Goal: Task Accomplishment & Management: Use online tool/utility

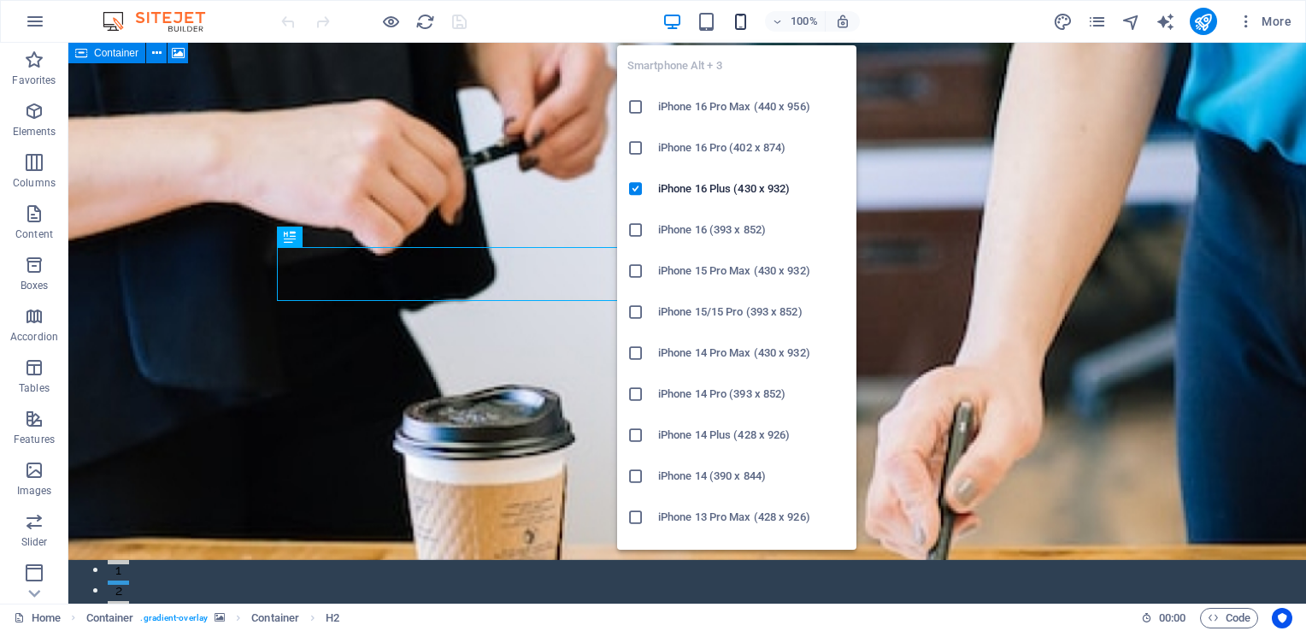
click at [742, 23] on icon "button" at bounding box center [741, 22] width 20 height 20
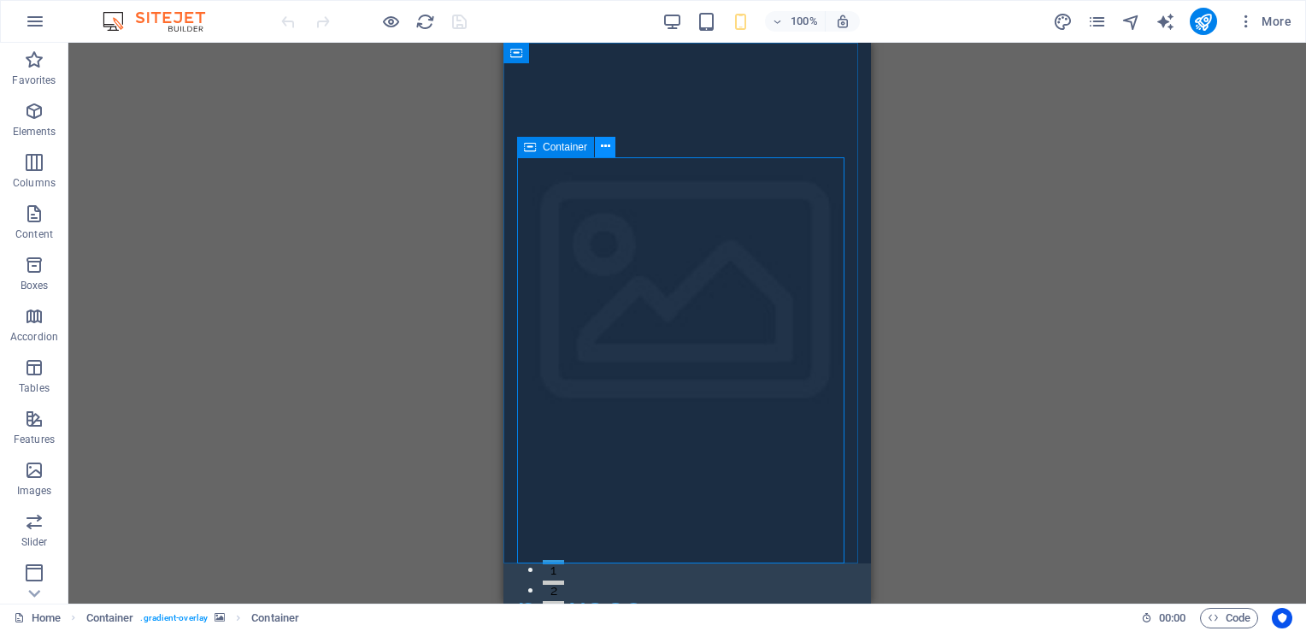
click at [606, 147] on icon at bounding box center [605, 147] width 9 height 18
drag, startPoint x: 690, startPoint y: 162, endPoint x: 571, endPoint y: 156, distance: 119.8
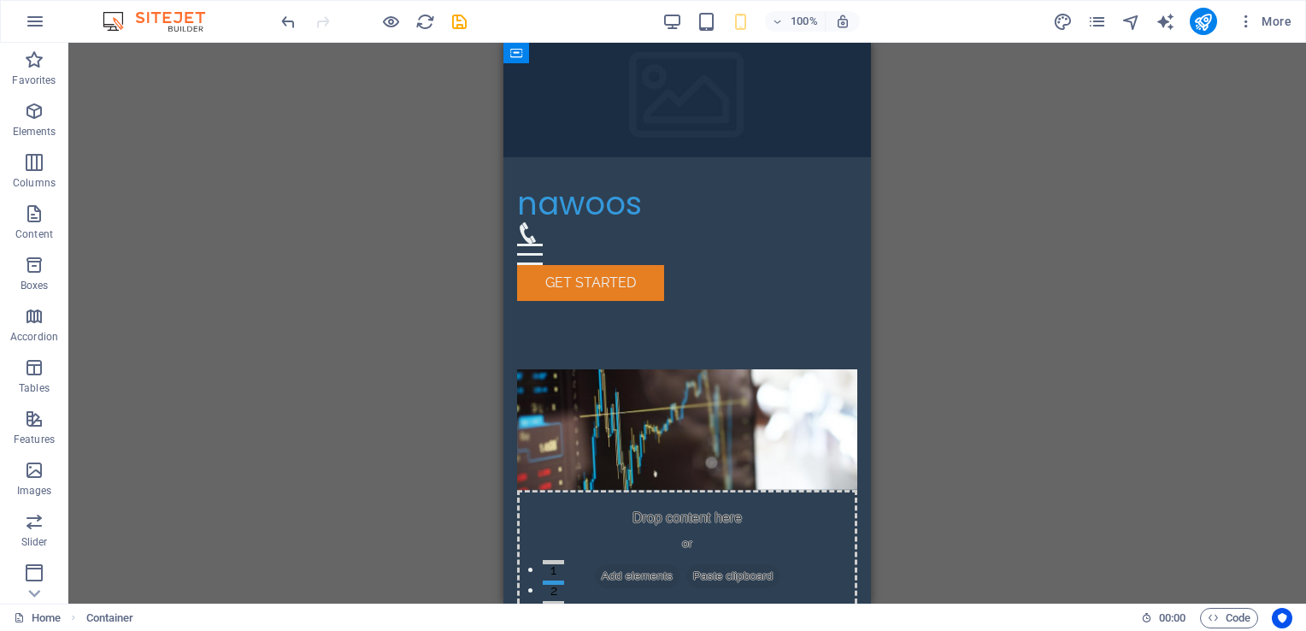
click at [928, 162] on div "Drag here to replace the existing content. Press “Ctrl” if you want to create a…" at bounding box center [686, 323] width 1237 height 561
click at [286, 20] on icon "undo" at bounding box center [289, 22] width 20 height 20
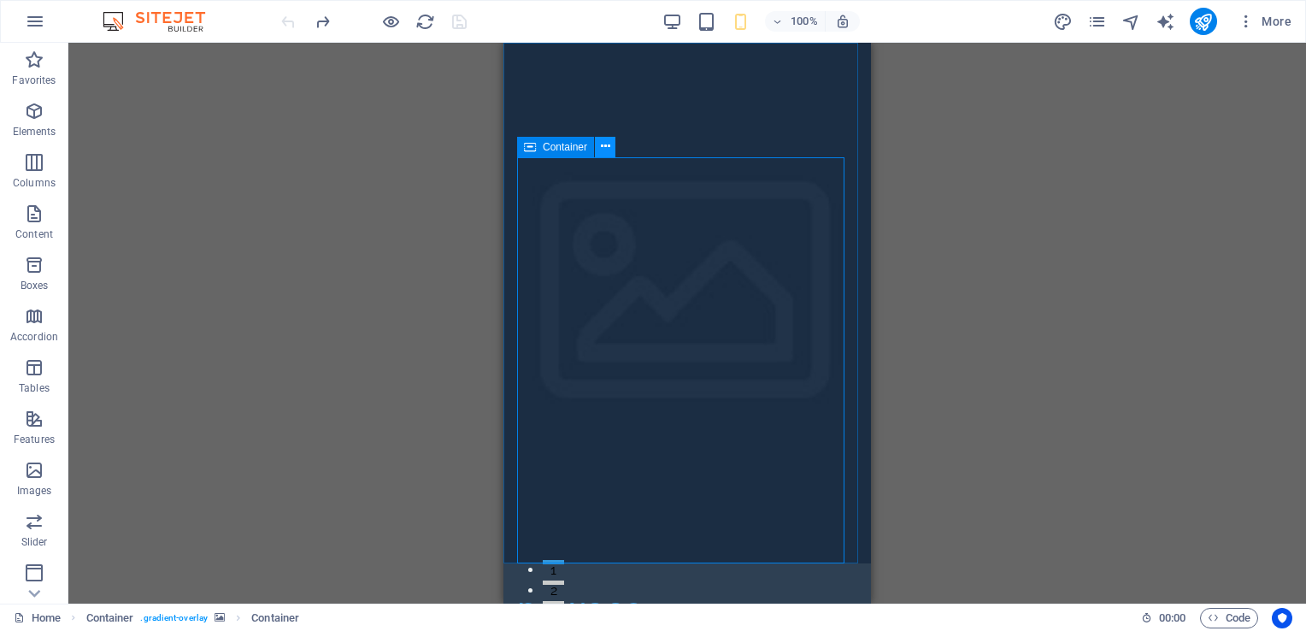
click at [602, 150] on icon at bounding box center [605, 147] width 9 height 18
click at [530, 145] on icon at bounding box center [530, 147] width 12 height 21
click at [608, 146] on icon at bounding box center [605, 147] width 9 height 18
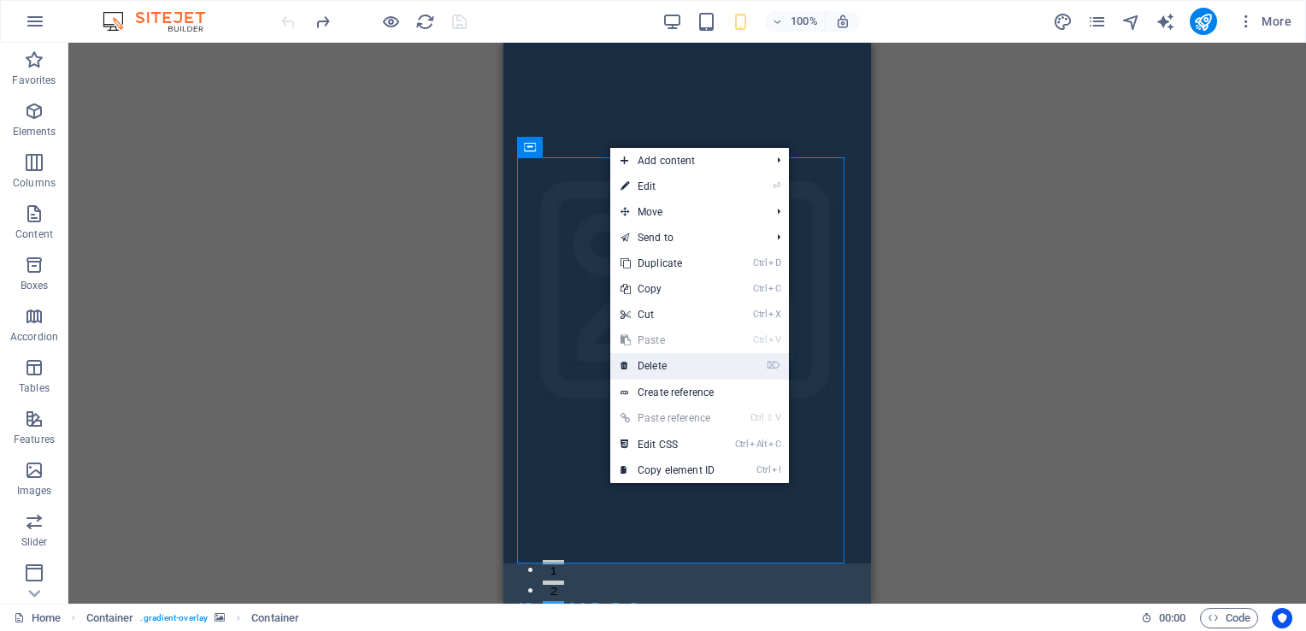
click at [730, 364] on li "⌦ Delete" at bounding box center [699, 366] width 179 height 26
click at [679, 371] on link "⌦ Delete" at bounding box center [667, 366] width 115 height 26
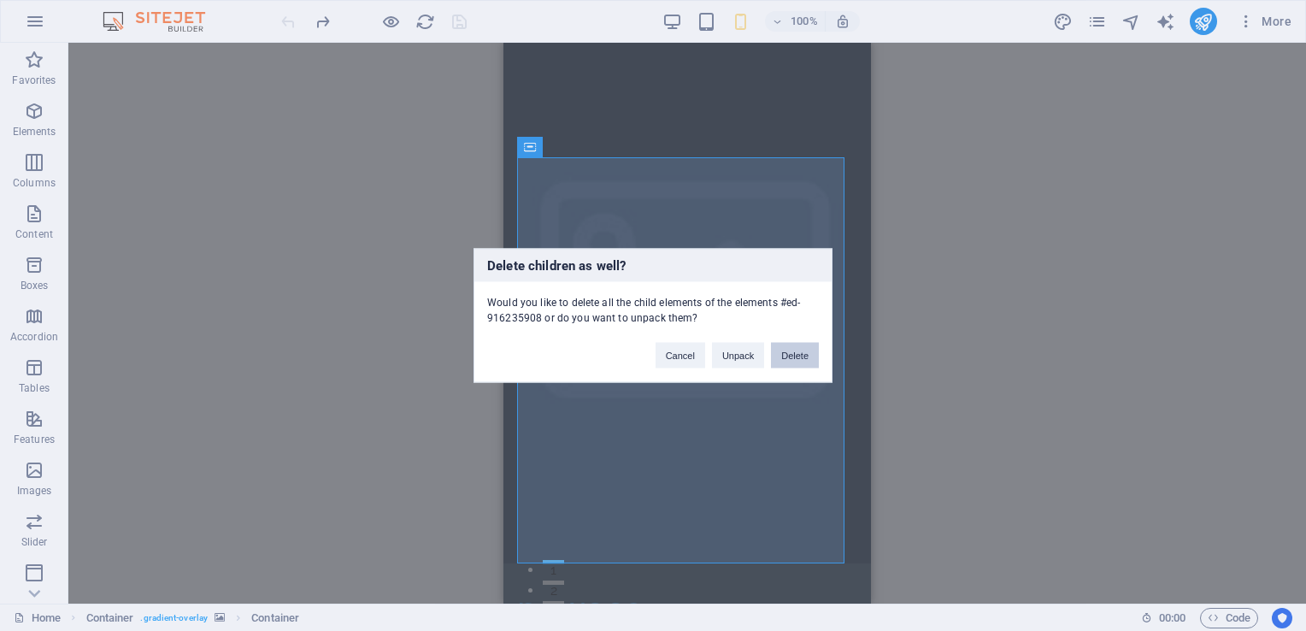
click at [782, 346] on button "Delete" at bounding box center [795, 356] width 48 height 26
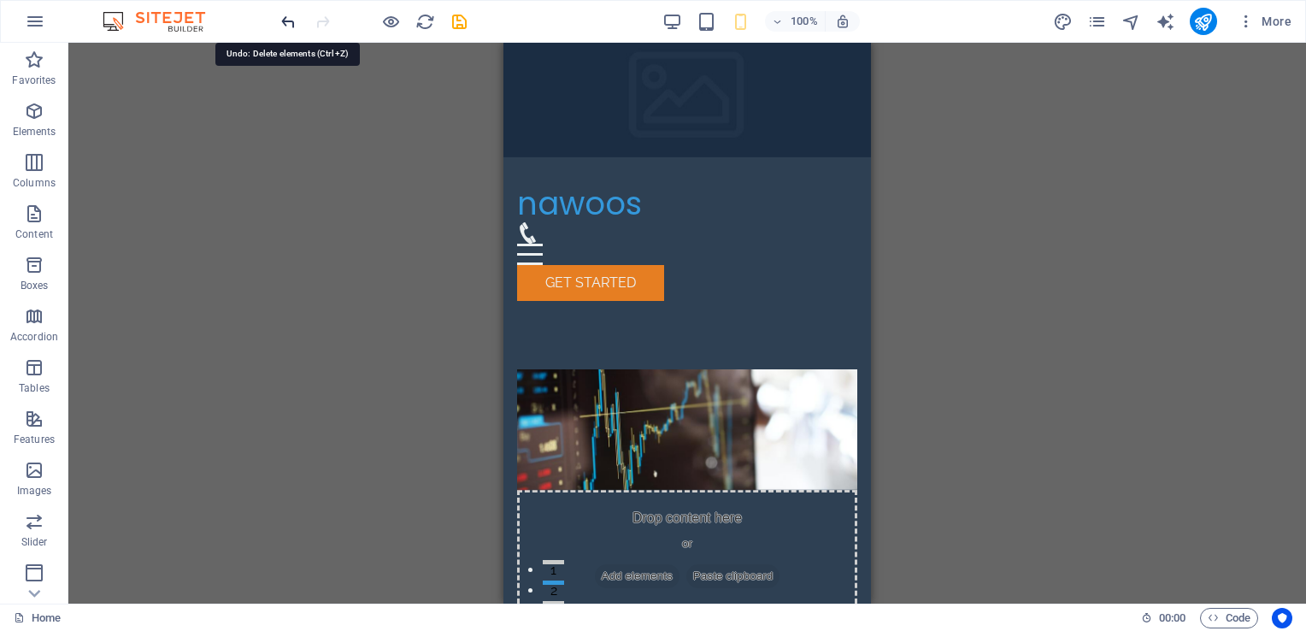
click at [288, 21] on icon "undo" at bounding box center [289, 22] width 20 height 20
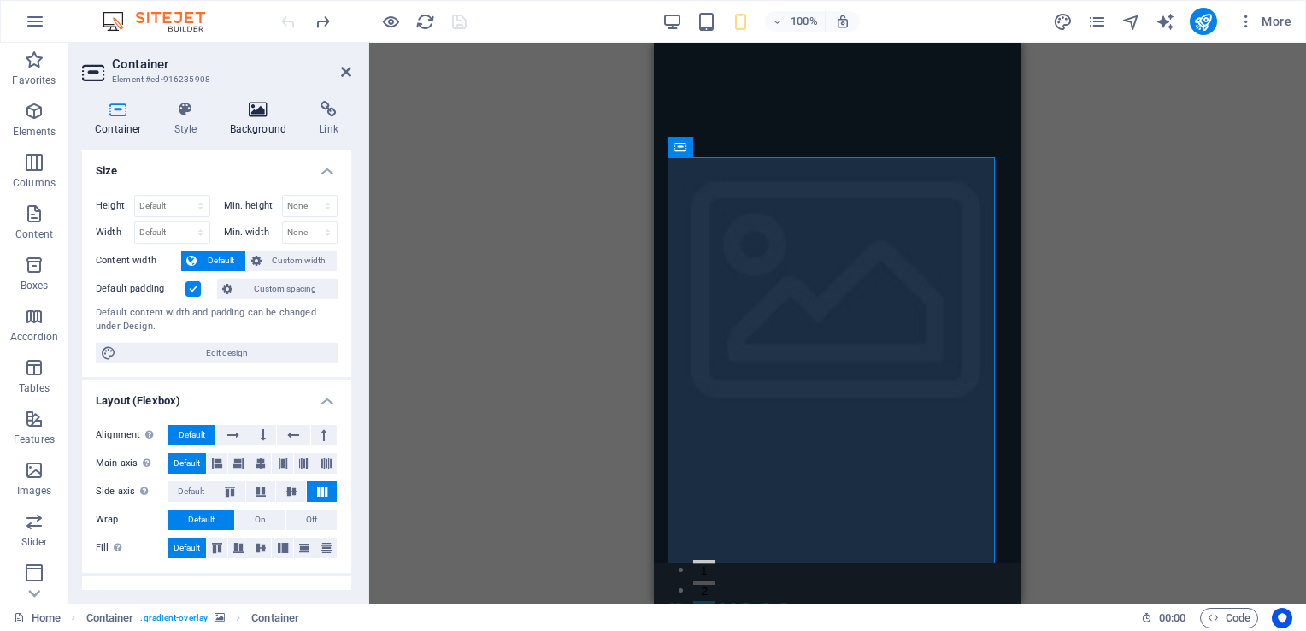
click at [262, 116] on icon at bounding box center [258, 109] width 83 height 17
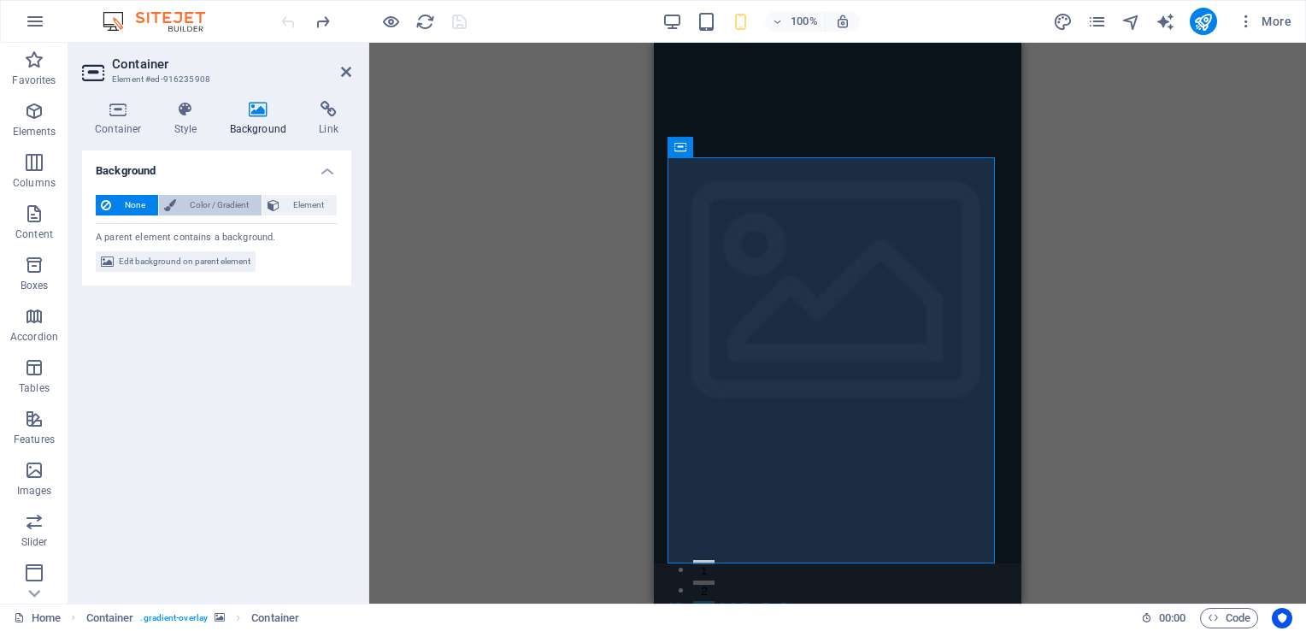
click at [202, 208] on span "Color / Gradient" at bounding box center [218, 205] width 75 height 21
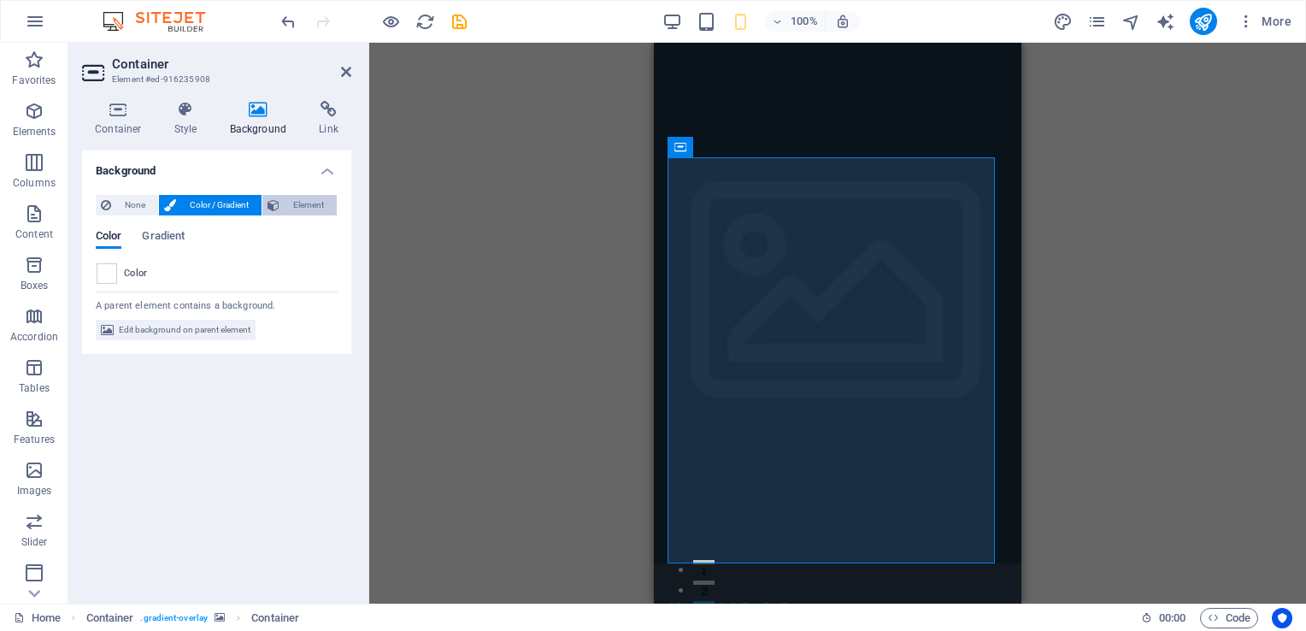
click at [291, 202] on span "Element" at bounding box center [308, 205] width 47 height 21
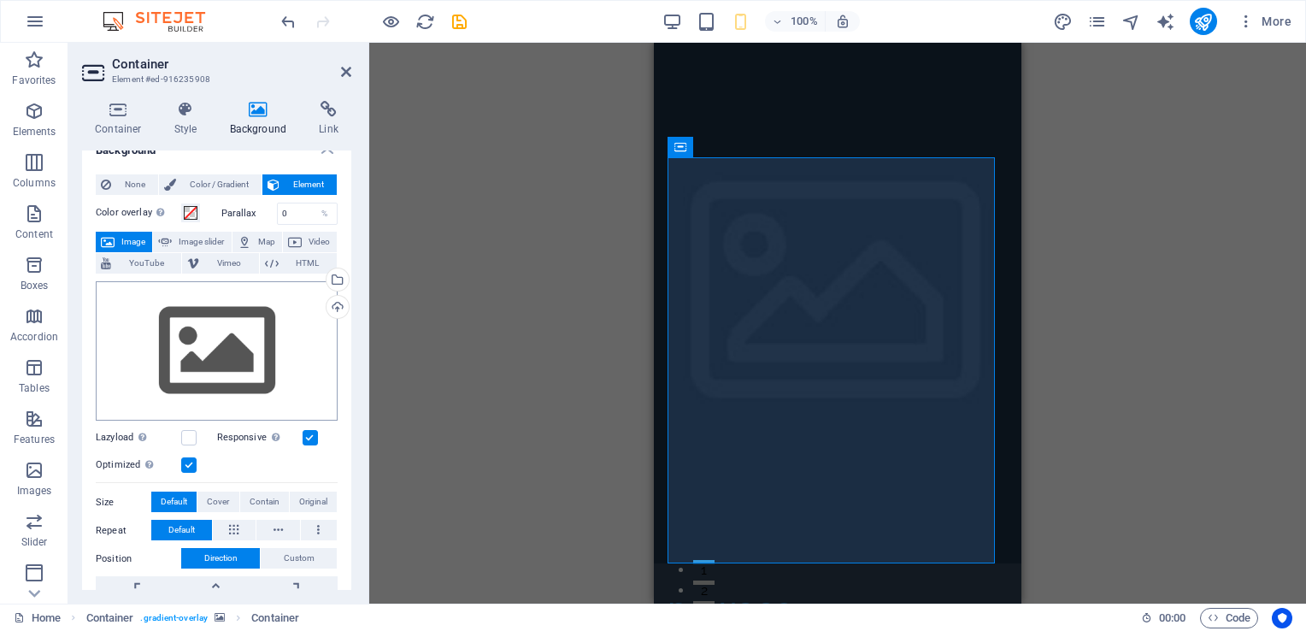
scroll to position [19, 0]
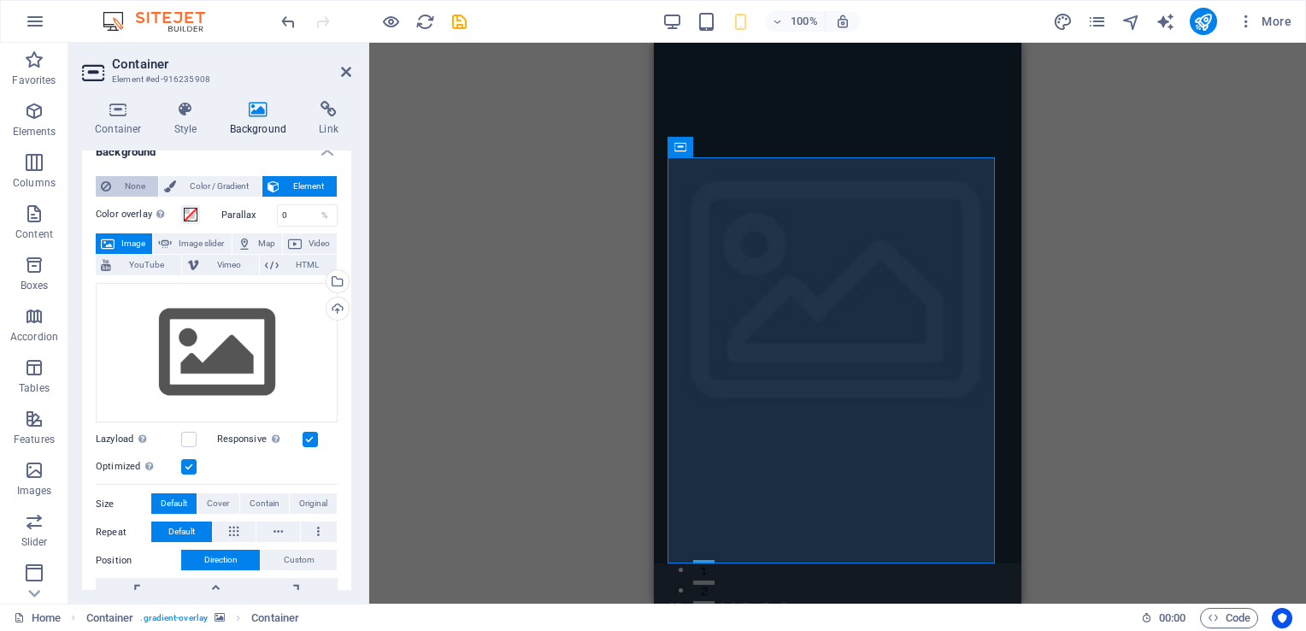
click at [121, 186] on span "None" at bounding box center [134, 186] width 37 height 21
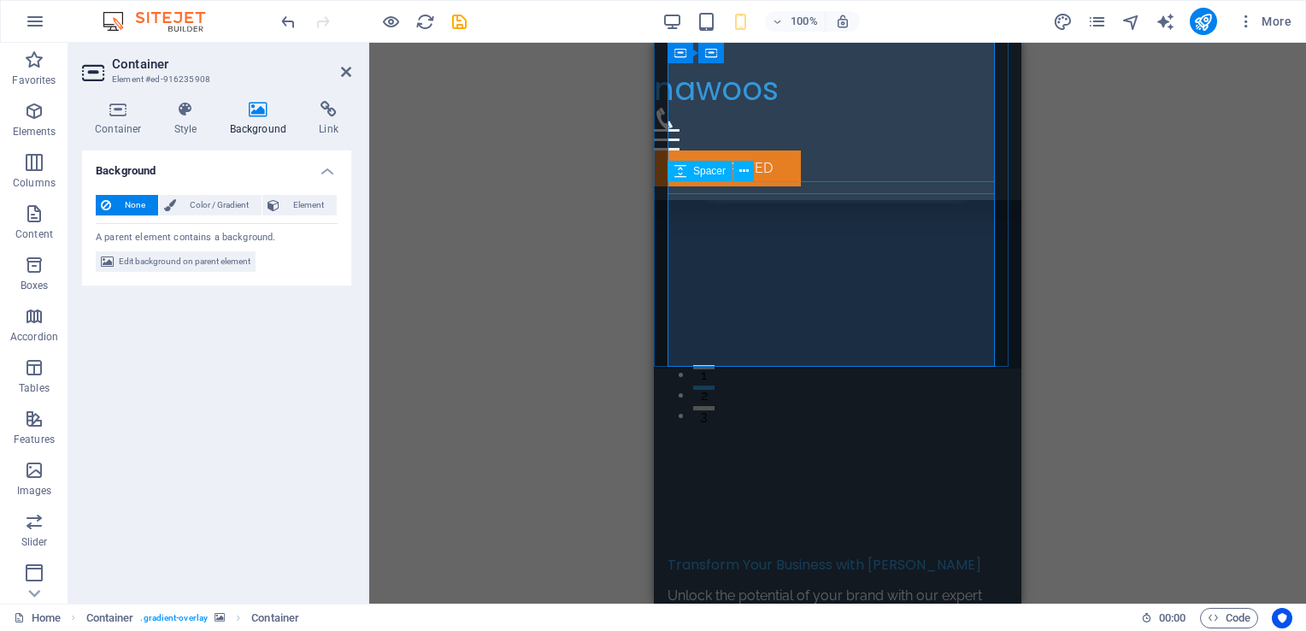
scroll to position [149, 0]
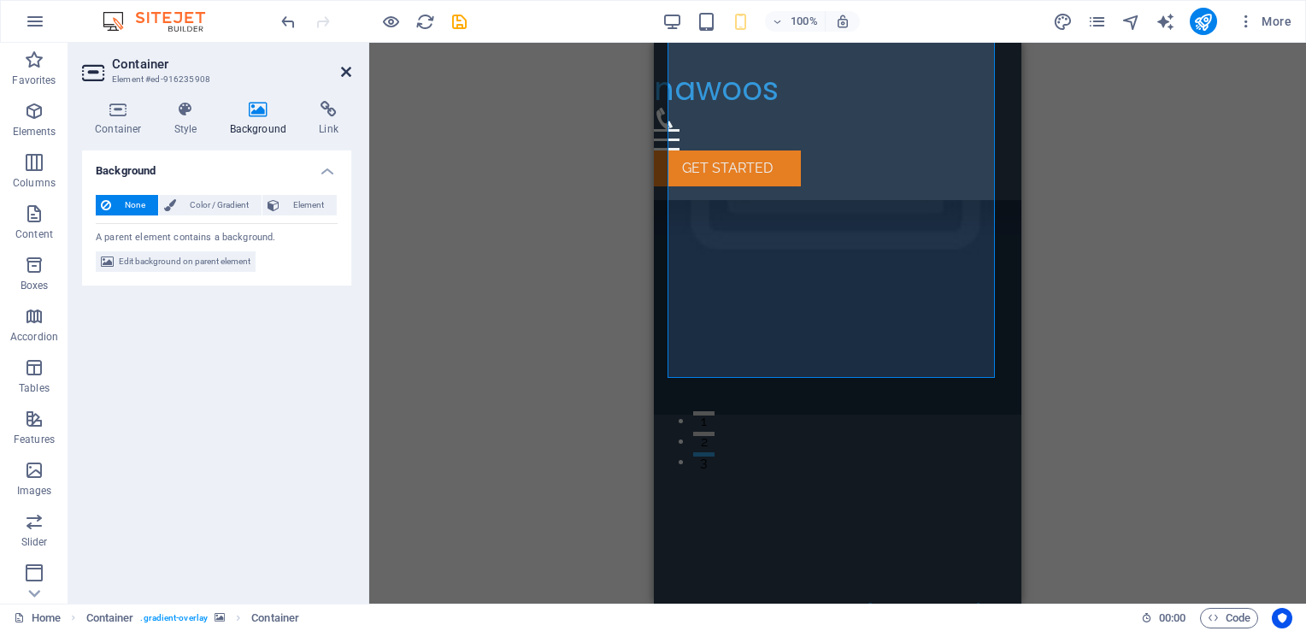
click at [350, 78] on icon at bounding box center [346, 72] width 10 height 14
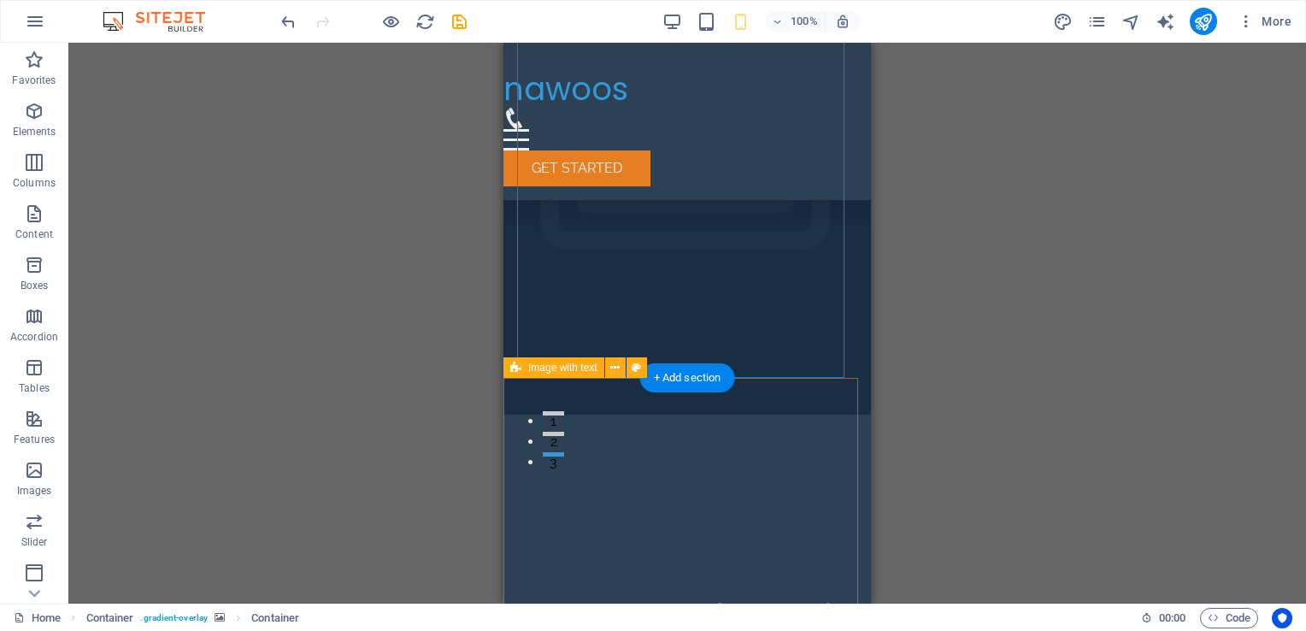
click at [690, 380] on div "+ Add section" at bounding box center [687, 377] width 95 height 29
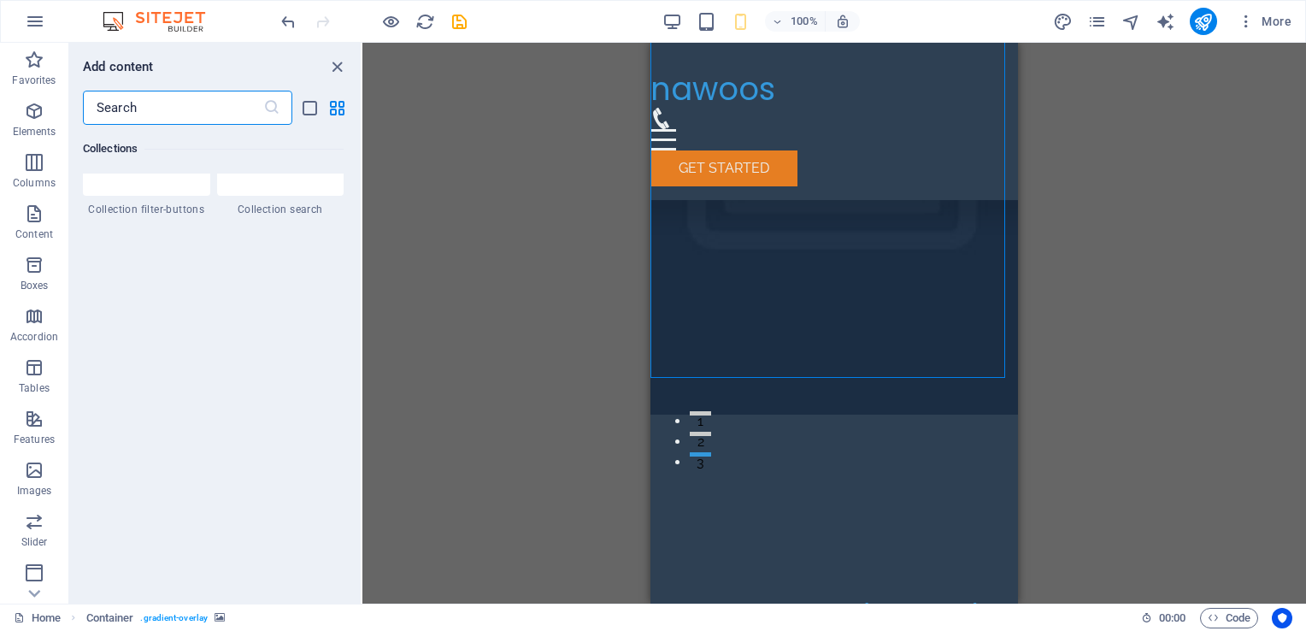
scroll to position [16377, 0]
click at [42, 111] on icon "button" at bounding box center [34, 111] width 21 height 21
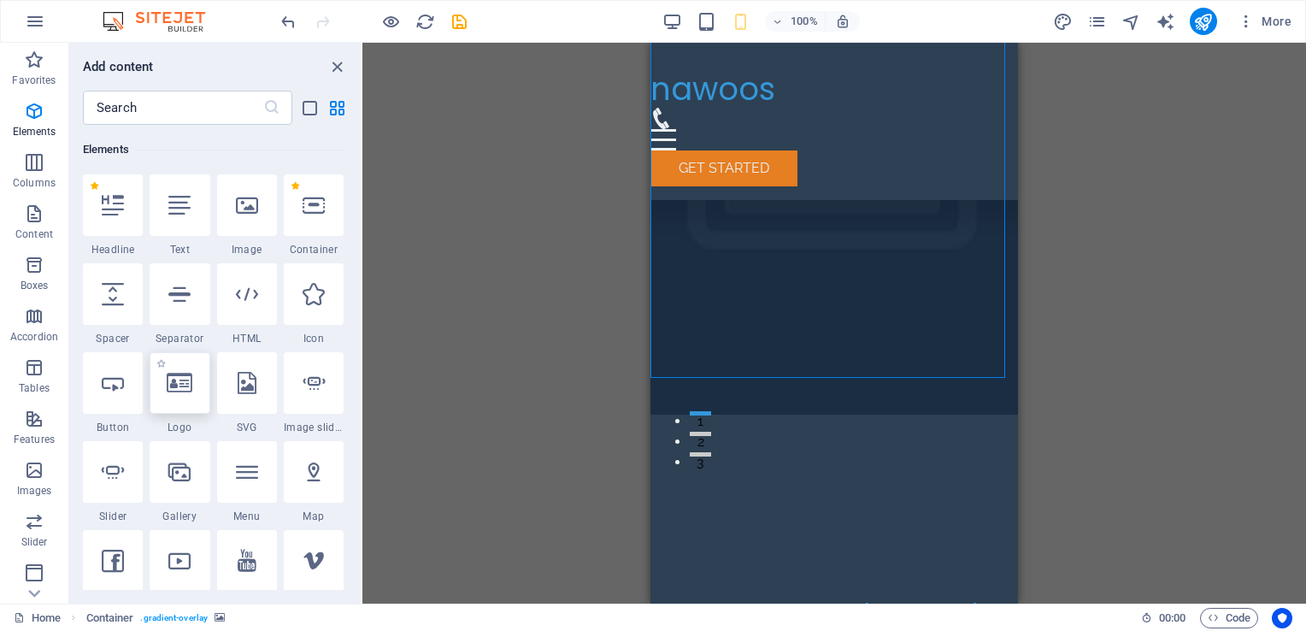
scroll to position [179, 0]
click at [254, 309] on div at bounding box center [247, 297] width 60 height 62
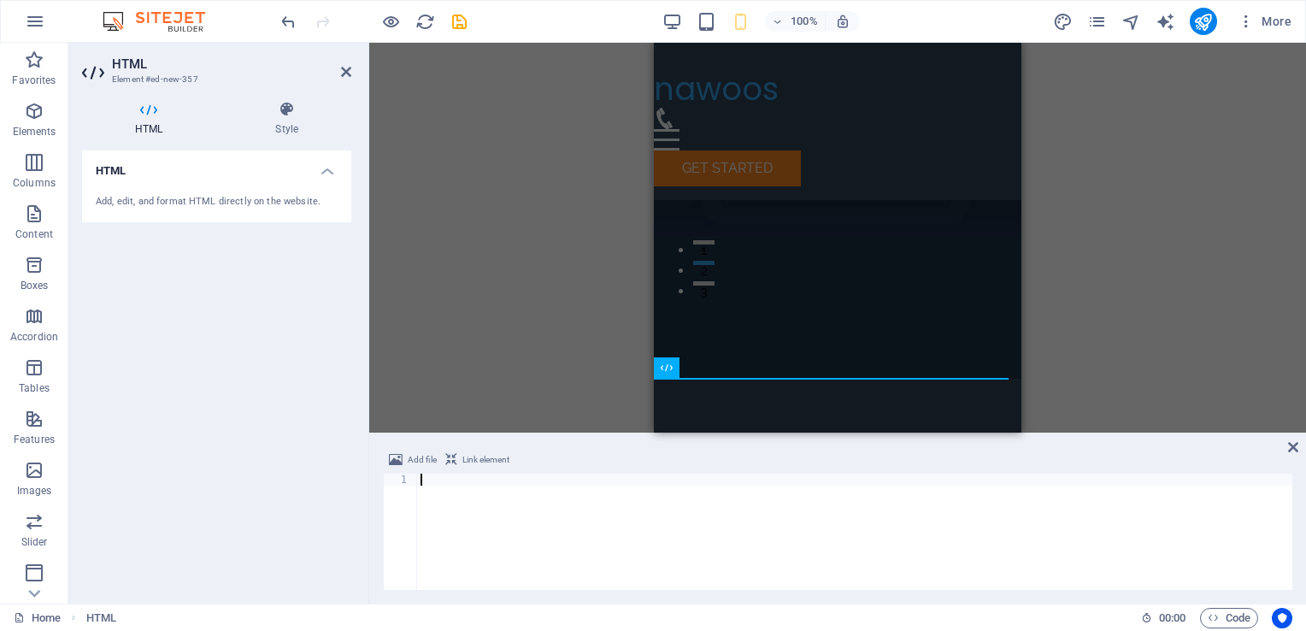
type textarea "<iframe src="[URL][DOMAIN_NAME]" width="100%" height="600" frameborder="0" allo…"
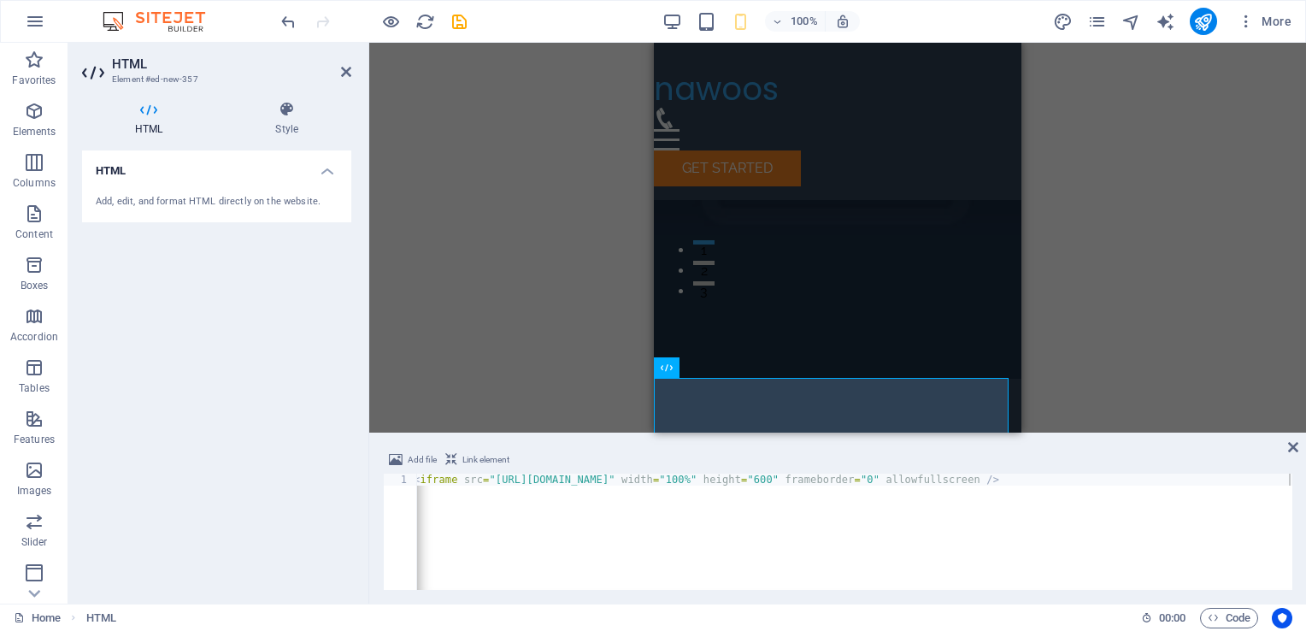
click at [473, 458] on span "Link element" at bounding box center [485, 459] width 47 height 21
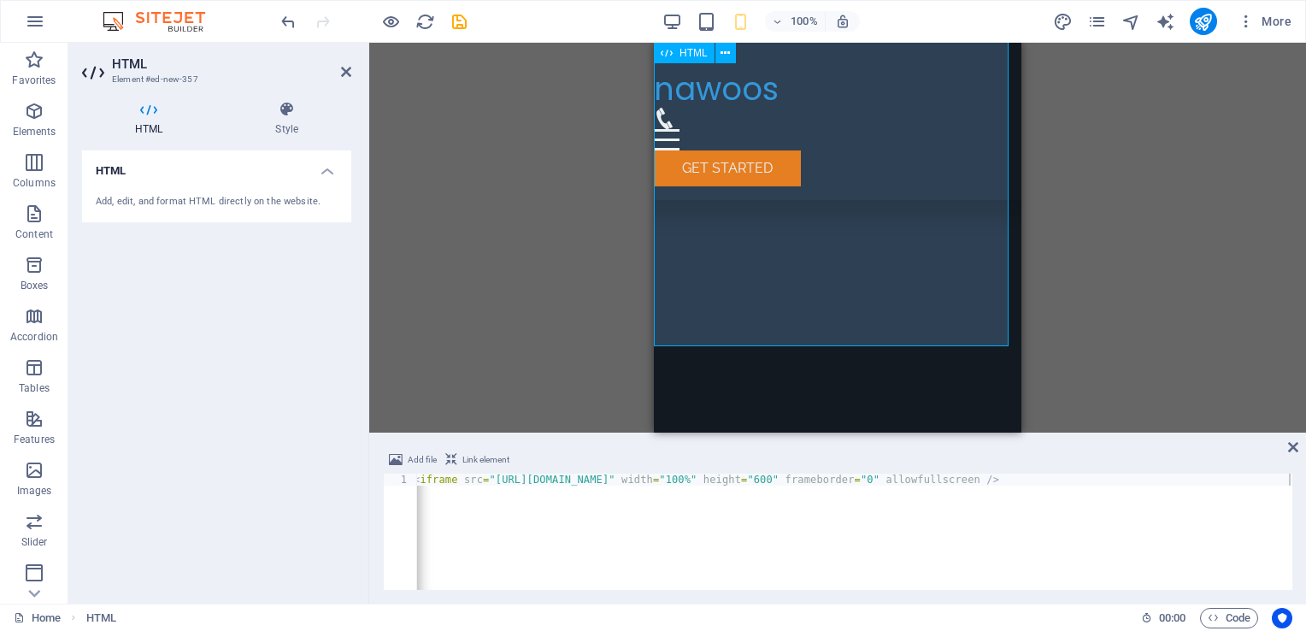
scroll to position [699, 0]
